Goal: Information Seeking & Learning: Learn about a topic

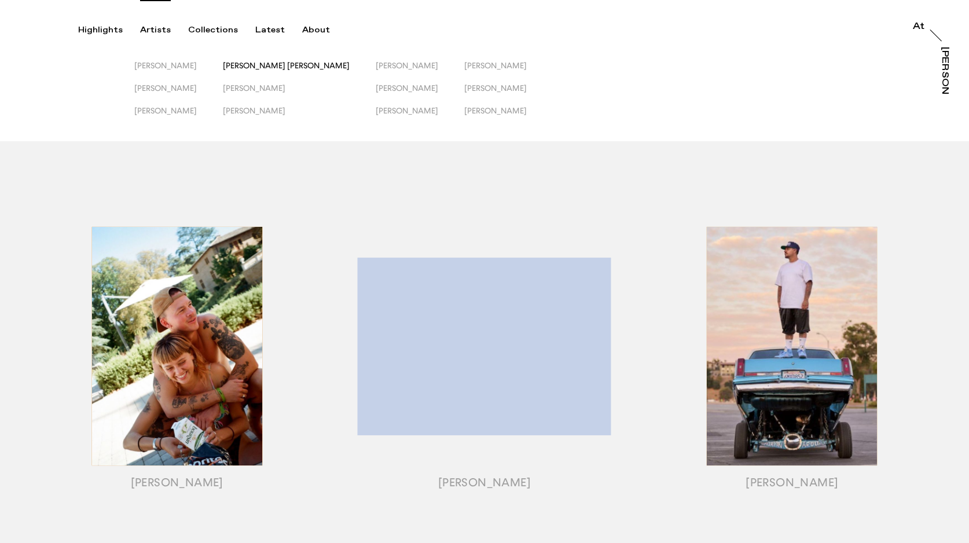
click at [274, 65] on span "[PERSON_NAME] [PERSON_NAME]" at bounding box center [286, 65] width 127 height 9
click at [177, 62] on span "[PERSON_NAME]" at bounding box center [165, 65] width 62 height 9
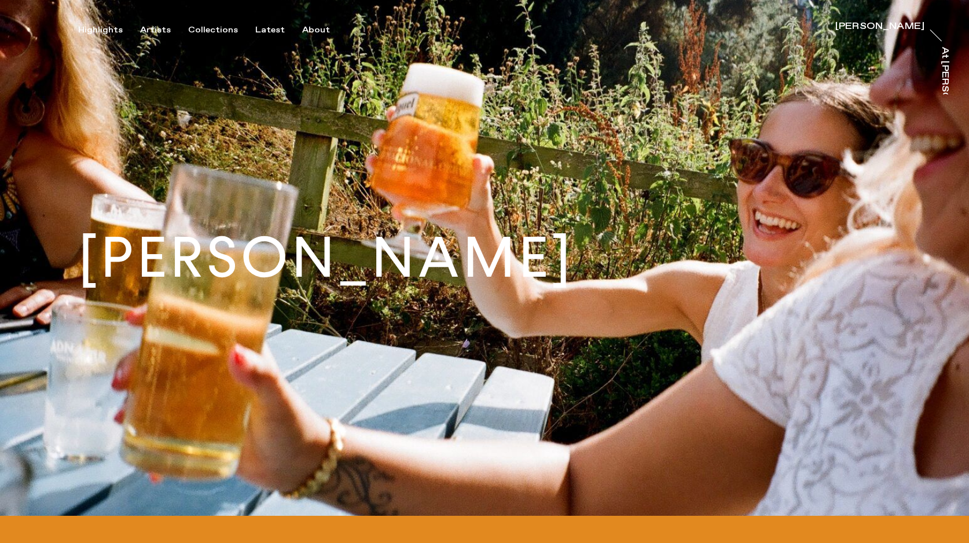
drag, startPoint x: 86, startPoint y: 242, endPoint x: 748, endPoint y: 250, distance: 662.6
click at [652, 250] on div "[PERSON_NAME]" at bounding box center [326, 258] width 652 height 56
copy h1 "[PERSON_NAME]"
click at [841, 24] on div "[PERSON_NAME]" at bounding box center [879, 26] width 89 height 9
